Goal: Task Accomplishment & Management: Manage account settings

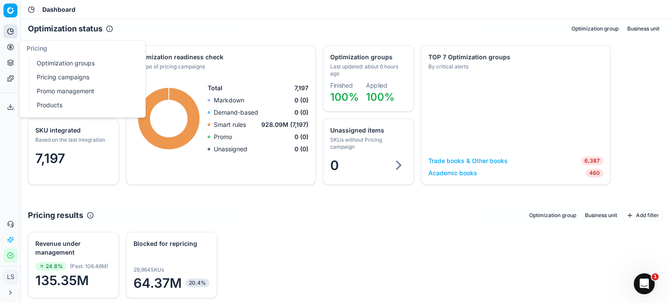
click at [8, 47] on icon at bounding box center [10, 47] width 7 height 7
click at [78, 77] on link "Pricing campaigns" at bounding box center [84, 77] width 102 height 12
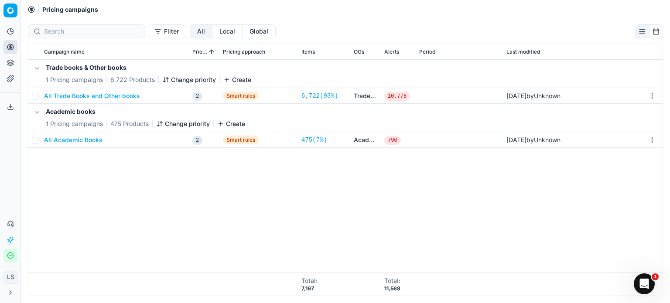
click at [74, 141] on button "All Academic Books" at bounding box center [73, 140] width 58 height 9
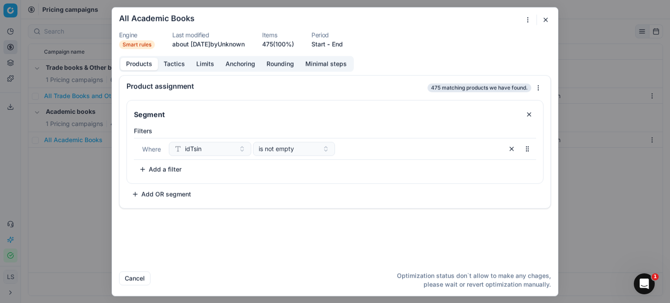
click at [547, 24] on button "button" at bounding box center [546, 19] width 10 height 10
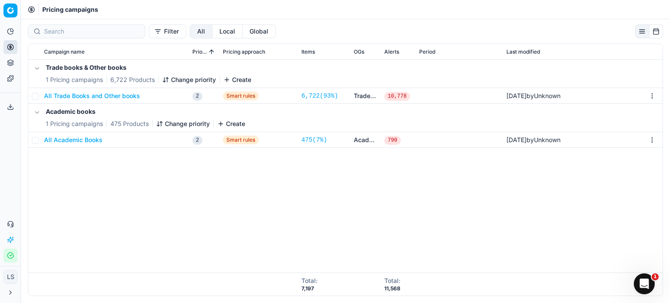
click at [101, 126] on span "1 Pricing campaigns" at bounding box center [74, 124] width 57 height 9
click at [219, 31] on button "Local" at bounding box center [227, 31] width 30 height 14
click at [11, 78] on icon at bounding box center [10, 78] width 7 height 7
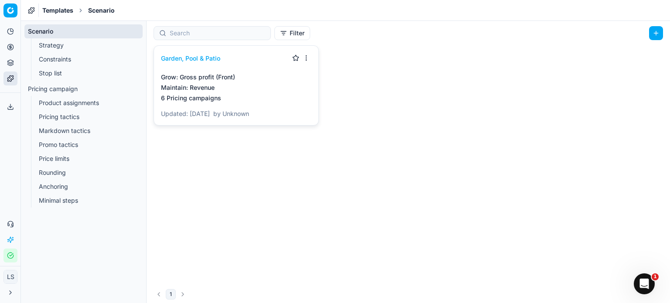
click at [55, 73] on link "Stop list" at bounding box center [83, 73] width 97 height 12
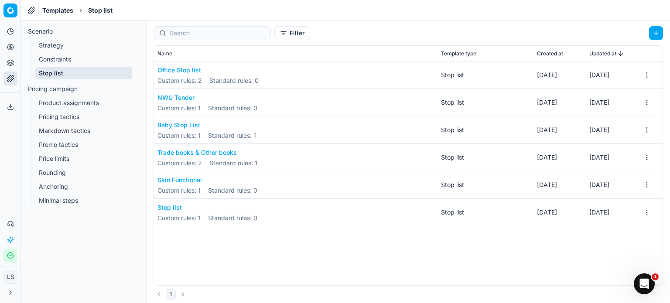
click at [256, 109] on span "Standard rules : 0" at bounding box center [232, 108] width 49 height 9
click at [175, 99] on button "NWU Tender" at bounding box center [208, 97] width 100 height 9
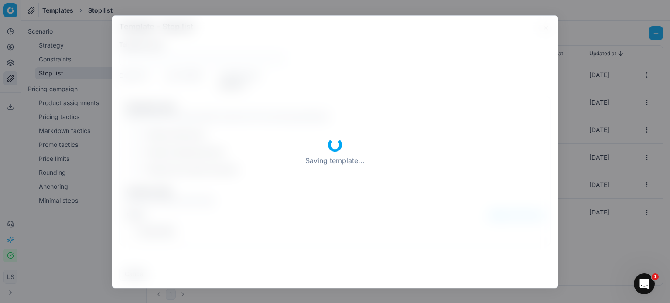
type input "NWU Tender"
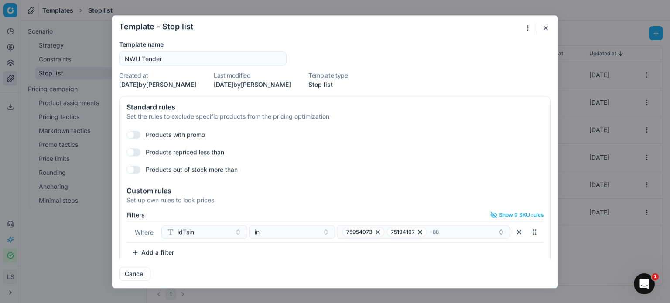
scroll to position [7, 0]
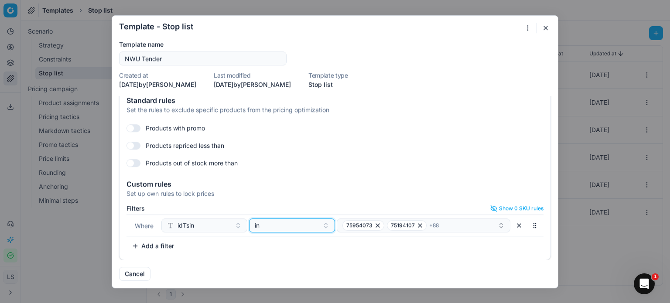
click at [302, 226] on div "in" at bounding box center [287, 225] width 64 height 9
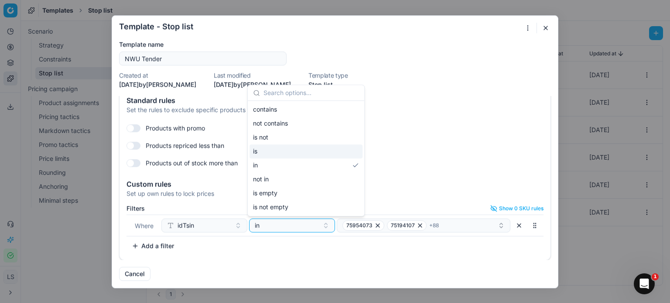
click at [340, 154] on div "is" at bounding box center [306, 151] width 113 height 14
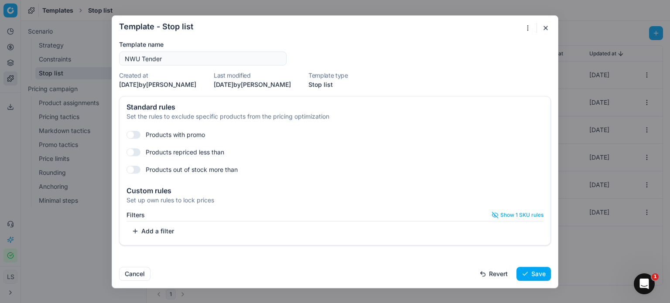
click at [508, 212] on button "Show 1 SKU rules" at bounding box center [518, 215] width 52 height 7
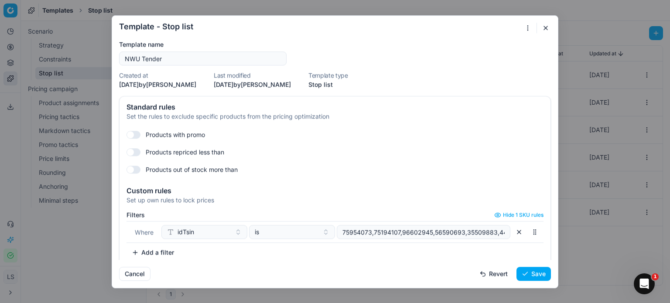
scroll to position [7, 0]
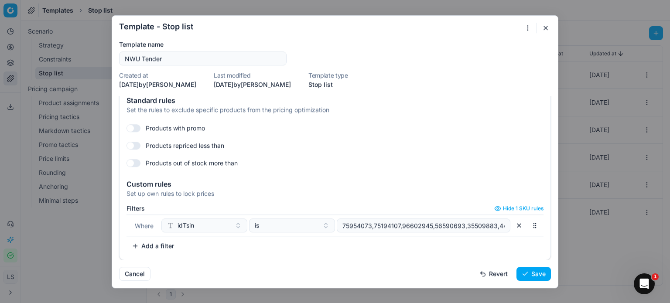
click at [524, 272] on button "Save" at bounding box center [534, 274] width 34 height 14
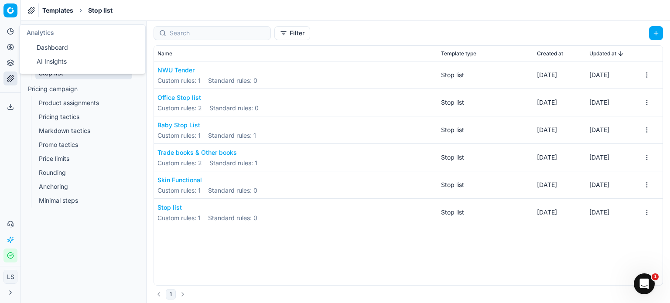
click at [10, 35] on button "Analytics" at bounding box center [10, 31] width 14 height 14
click at [10, 11] on html "Pricing platform Analytics Pricing Product portfolio Templates Export service 0…" at bounding box center [335, 151] width 670 height 303
click at [10, 10] on html "Pricing platform Analytics Pricing Product portfolio Templates Export service 0…" at bounding box center [335, 151] width 670 height 303
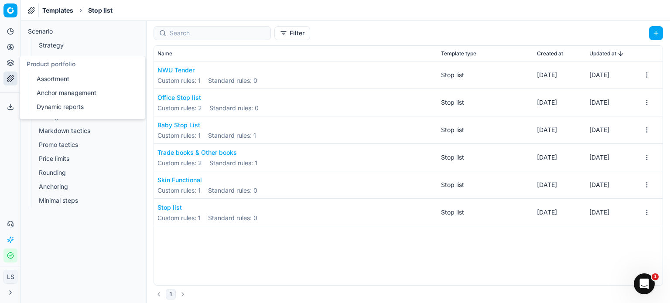
click at [12, 62] on icon at bounding box center [10, 62] width 7 height 7
click at [12, 45] on icon at bounding box center [10, 47] width 7 height 7
click at [67, 82] on link "Pricing campaigns" at bounding box center [84, 77] width 102 height 12
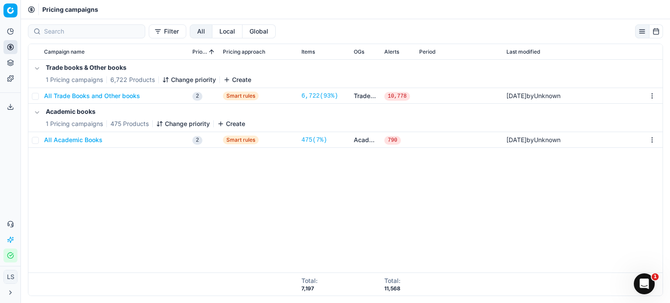
click at [100, 136] on button "All Academic Books" at bounding box center [73, 140] width 58 height 9
click at [69, 258] on div "We are saving PC settings. Please wait, it should take a few minutes All Academ…" at bounding box center [335, 151] width 670 height 303
click at [56, 10] on span "Pricing campaigns" at bounding box center [70, 9] width 56 height 9
click at [31, 8] on icon at bounding box center [31, 9] width 2 height 2
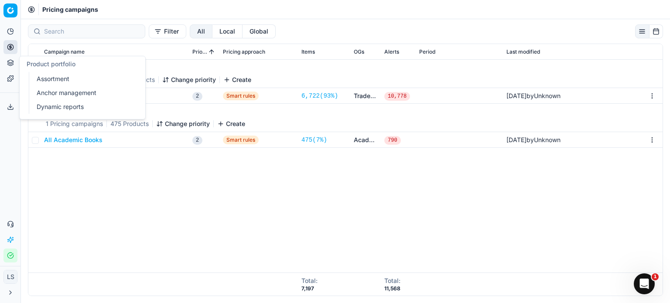
click at [12, 51] on button "Pricing" at bounding box center [10, 47] width 14 height 14
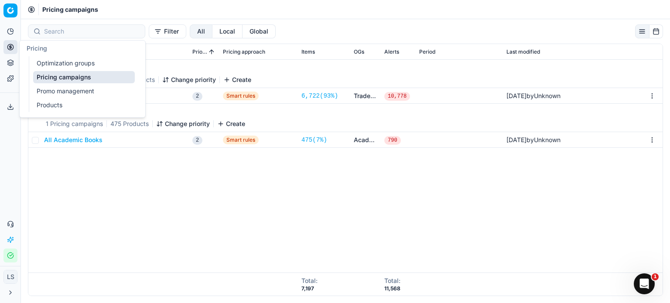
click at [52, 67] on link "Optimization groups" at bounding box center [84, 63] width 102 height 12
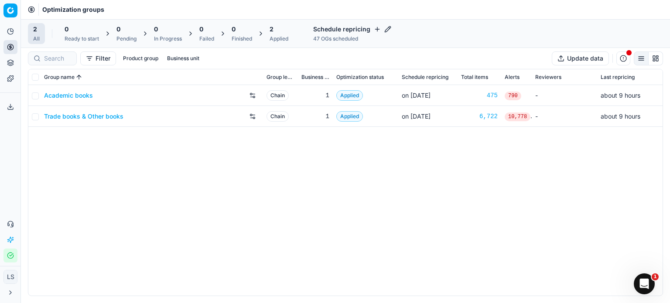
click at [232, 146] on div "Academic books Chain 1 Applied on [DATE] 475 790 - about 9 hours Trade books & …" at bounding box center [345, 190] width 634 height 211
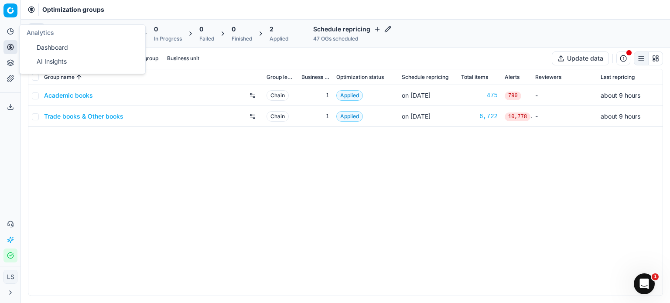
click at [64, 51] on link "Dashboard" at bounding box center [84, 47] width 102 height 12
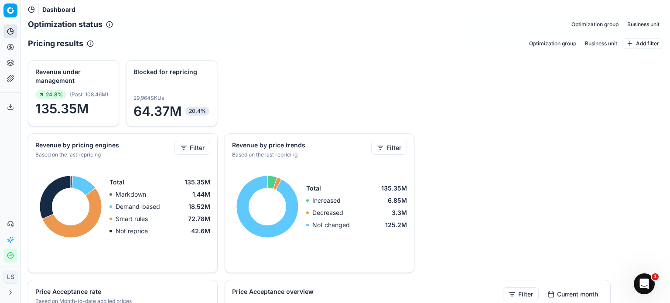
scroll to position [171, 0]
